Goal: Information Seeking & Learning: Check status

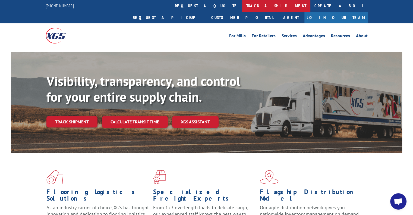
click at [242, 8] on link "track a shipment" at bounding box center [276, 6] width 68 height 12
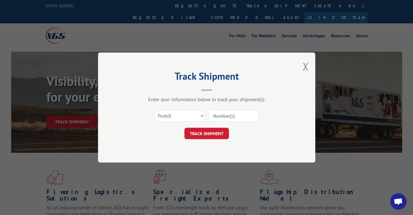
click at [217, 114] on input at bounding box center [233, 115] width 50 height 11
type input "17594169"
click at [210, 133] on button "TRACK SHIPMENT" at bounding box center [206, 133] width 44 height 11
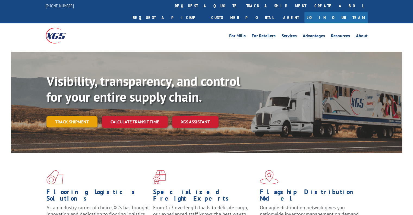
click at [88, 116] on link "Track shipment" at bounding box center [71, 121] width 51 height 11
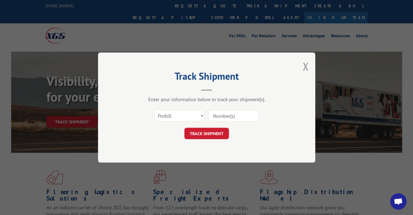
click at [219, 116] on input at bounding box center [233, 115] width 50 height 11
type input "17594169"
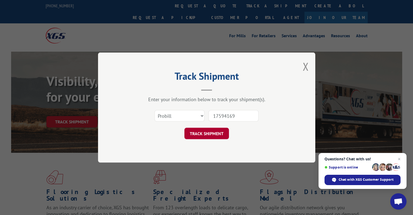
click at [212, 136] on button "TRACK SHIPMENT" at bounding box center [206, 133] width 44 height 11
